Goal: Navigation & Orientation: Find specific page/section

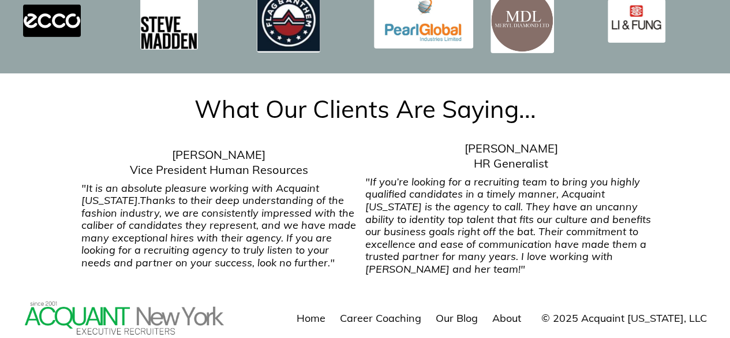
scroll to position [1923, 0]
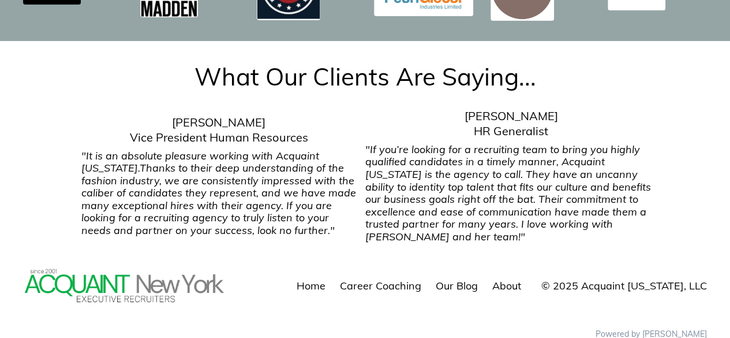
click at [506, 279] on link "About" at bounding box center [506, 285] width 29 height 13
click at [354, 186] on p ""It is an absolute pleasure working with Acquaint New York. Thanks to their dee…" at bounding box center [218, 192] width 275 height 87
